Goal: Information Seeking & Learning: Find contact information

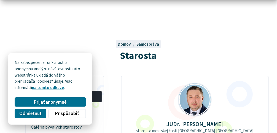
scroll to position [27, 0]
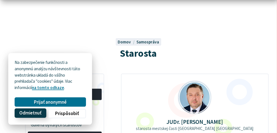
click at [35, 115] on span "Odmietnuť" at bounding box center [30, 113] width 22 height 6
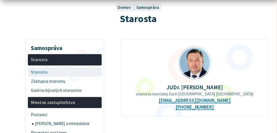
scroll to position [62, 0]
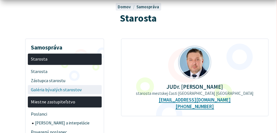
click at [68, 89] on span "Galéria bývalých starostov" at bounding box center [65, 89] width 68 height 9
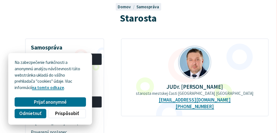
scroll to position [62, 0]
drag, startPoint x: 226, startPoint y: 101, endPoint x: 168, endPoint y: 101, distance: 58.2
click at [168, 101] on div "JUDr. Ing. Miloš Ihnát starosta mestskej časti Košice-Sídlisko Ťahanovce staros…" at bounding box center [195, 77] width 148 height 78
copy link "starostamc@tahanovce.sk"
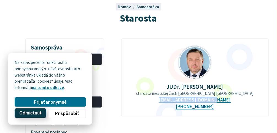
click at [34, 113] on span "Odmietnuť" at bounding box center [30, 113] width 22 height 6
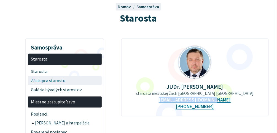
click at [57, 81] on span "Zástupca starostu" at bounding box center [65, 80] width 68 height 9
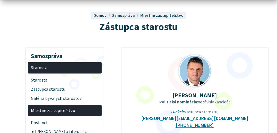
scroll to position [55, 0]
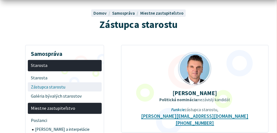
click at [50, 86] on span "Zástupca starostu" at bounding box center [65, 86] width 68 height 9
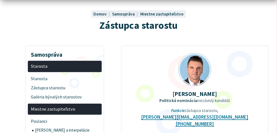
scroll to position [56, 0]
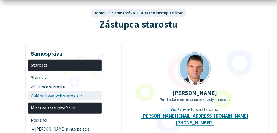
click at [52, 96] on span "Galéria bývalých starostov" at bounding box center [65, 95] width 68 height 9
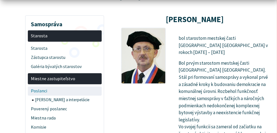
scroll to position [88, 0]
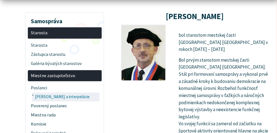
click at [67, 98] on span "[PERSON_NAME] a interpelácie" at bounding box center [66, 96] width 63 height 9
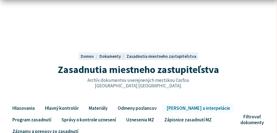
scroll to position [14, 0]
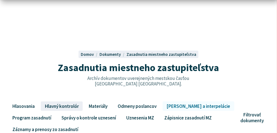
click at [67, 107] on link "Hlavný kontrolór" at bounding box center [62, 105] width 42 height 9
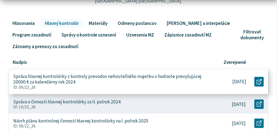
scroll to position [97, 0]
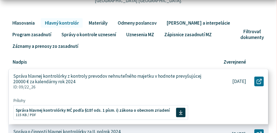
click at [76, 78] on p "Správa hlavnej kontrolórky z kontroly prevodov nehnuteľného majetku v hodnote p…" at bounding box center [110, 78] width 194 height 11
click at [262, 81] on icon at bounding box center [259, 80] width 5 height 5
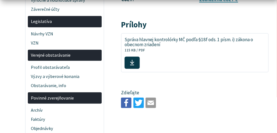
scroll to position [191, 0]
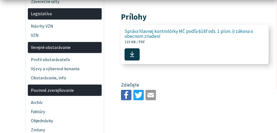
click at [132, 57] on icon at bounding box center [132, 54] width 5 height 6
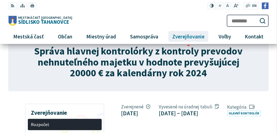
scroll to position [29, 0]
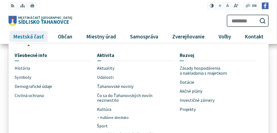
click at [33, 36] on span "Mestská časť" at bounding box center [28, 36] width 35 height 15
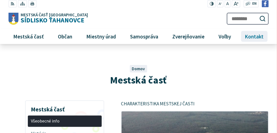
click at [257, 38] on span "Kontakt" at bounding box center [254, 36] width 23 height 15
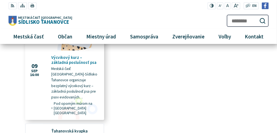
scroll to position [229, 0]
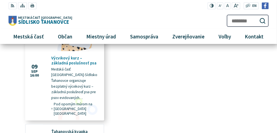
click at [75, 83] on p "Mestská časť [GEOGRAPHIC_DATA]-Sídlisko Ťahanovce organizuje bezplatný výcvikov…" at bounding box center [75, 84] width 48 height 34
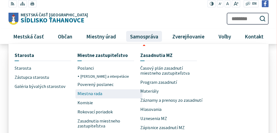
click at [95, 95] on span "Miestna rada" at bounding box center [90, 93] width 25 height 9
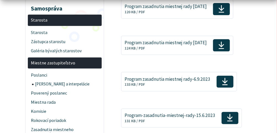
scroll to position [101, 0]
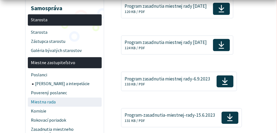
click at [47, 103] on span "Miestna rada" at bounding box center [65, 101] width 68 height 9
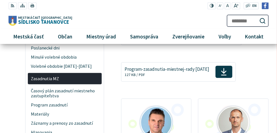
scroll to position [218, 0]
